Goal: Check status: Check status

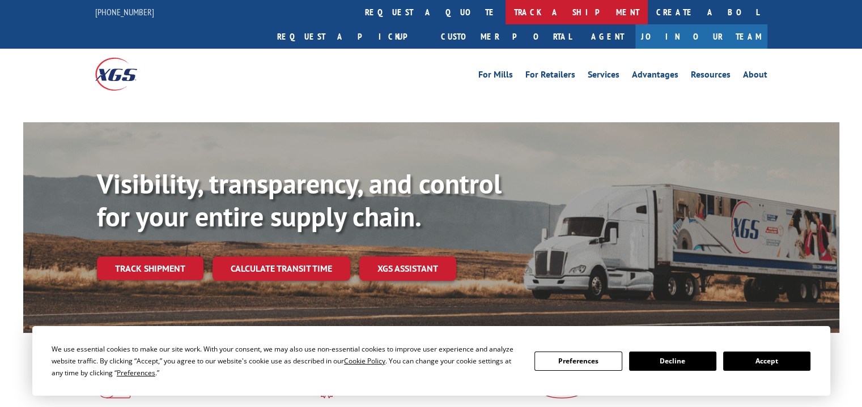
click at [506, 6] on link "track a shipment" at bounding box center [577, 12] width 142 height 24
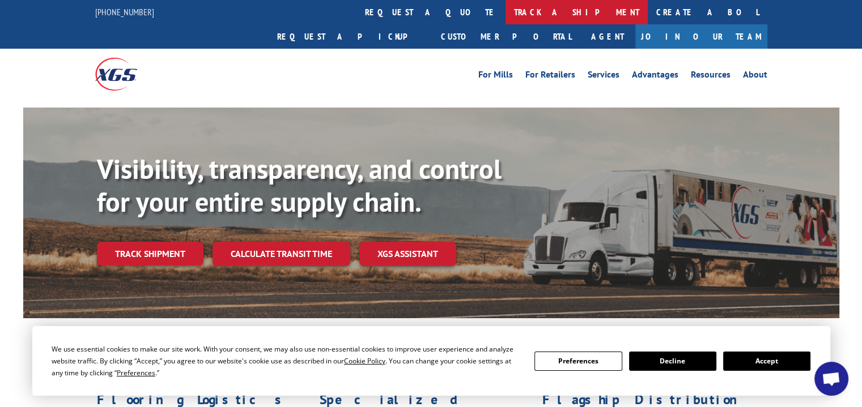
click at [506, 16] on link "track a shipment" at bounding box center [577, 12] width 142 height 24
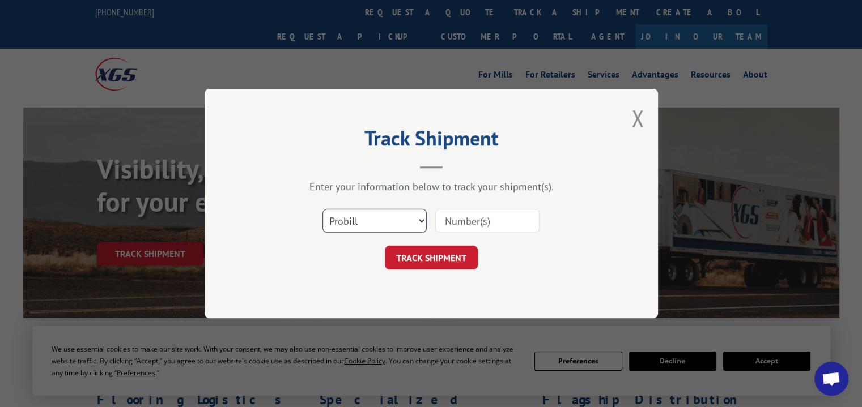
click at [415, 224] on select "Select category... Probill BOL PO" at bounding box center [374, 221] width 104 height 24
select select "bol"
click at [322, 209] on select "Select category... Probill BOL PO" at bounding box center [374, 221] width 104 height 24
click at [487, 218] on input at bounding box center [487, 221] width 104 height 24
type input "6006917"
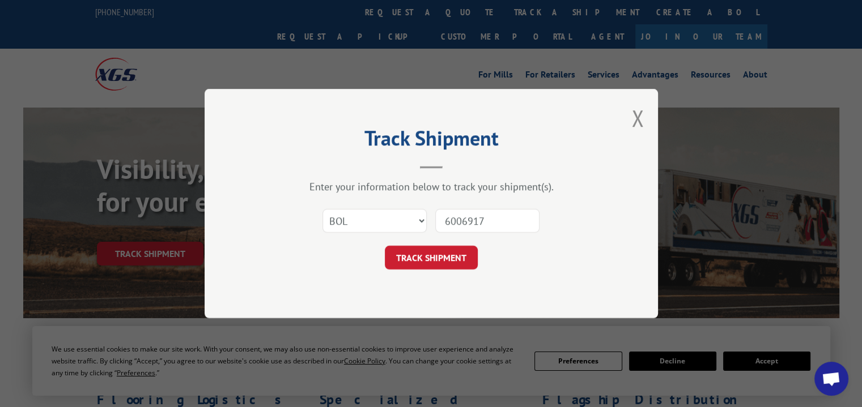
click at [430, 258] on button "TRACK SHIPMENT" at bounding box center [431, 258] width 93 height 24
